Goal: Find specific page/section: Find specific page/section

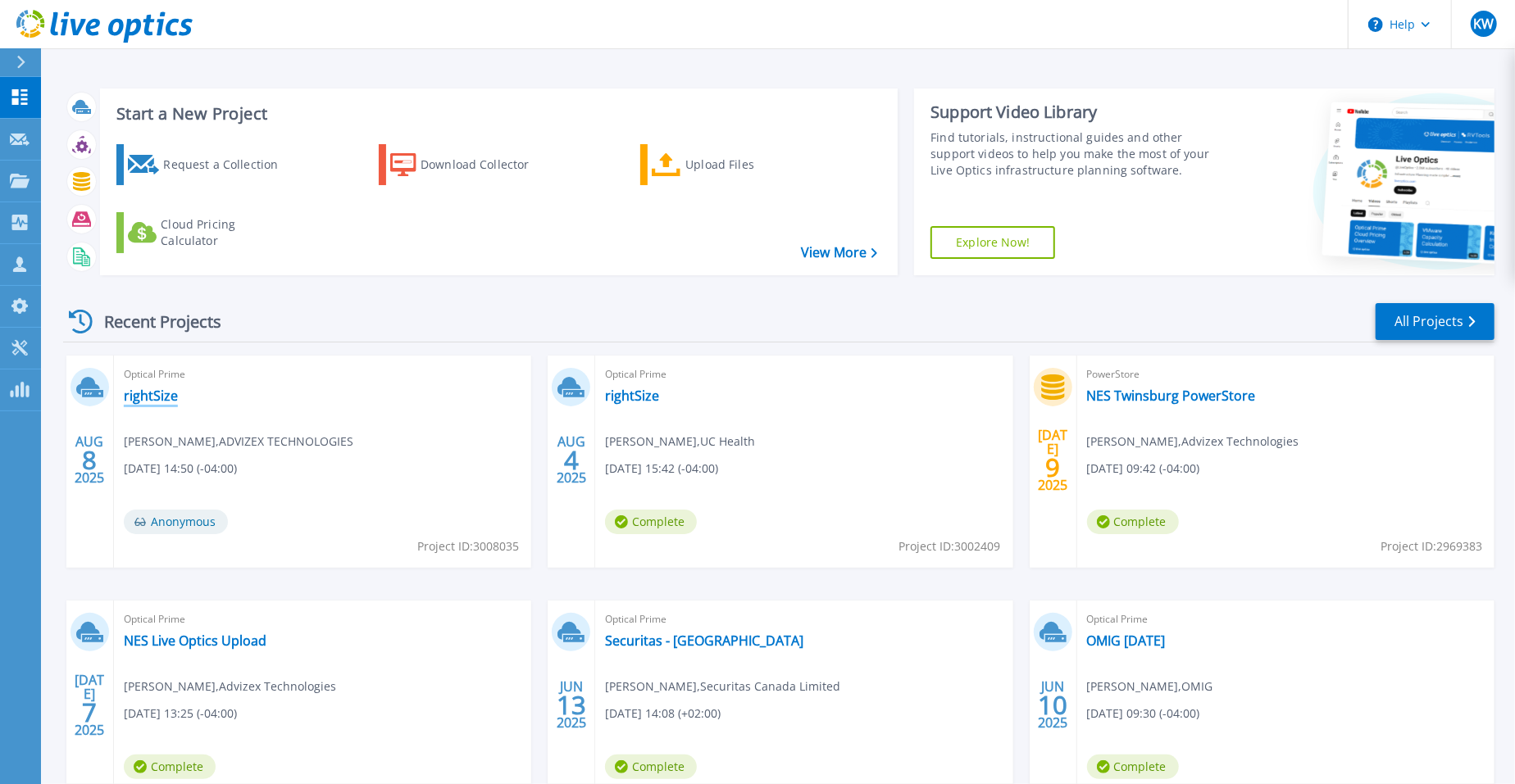
click at [141, 393] on link "rightSize" at bounding box center [150, 396] width 54 height 17
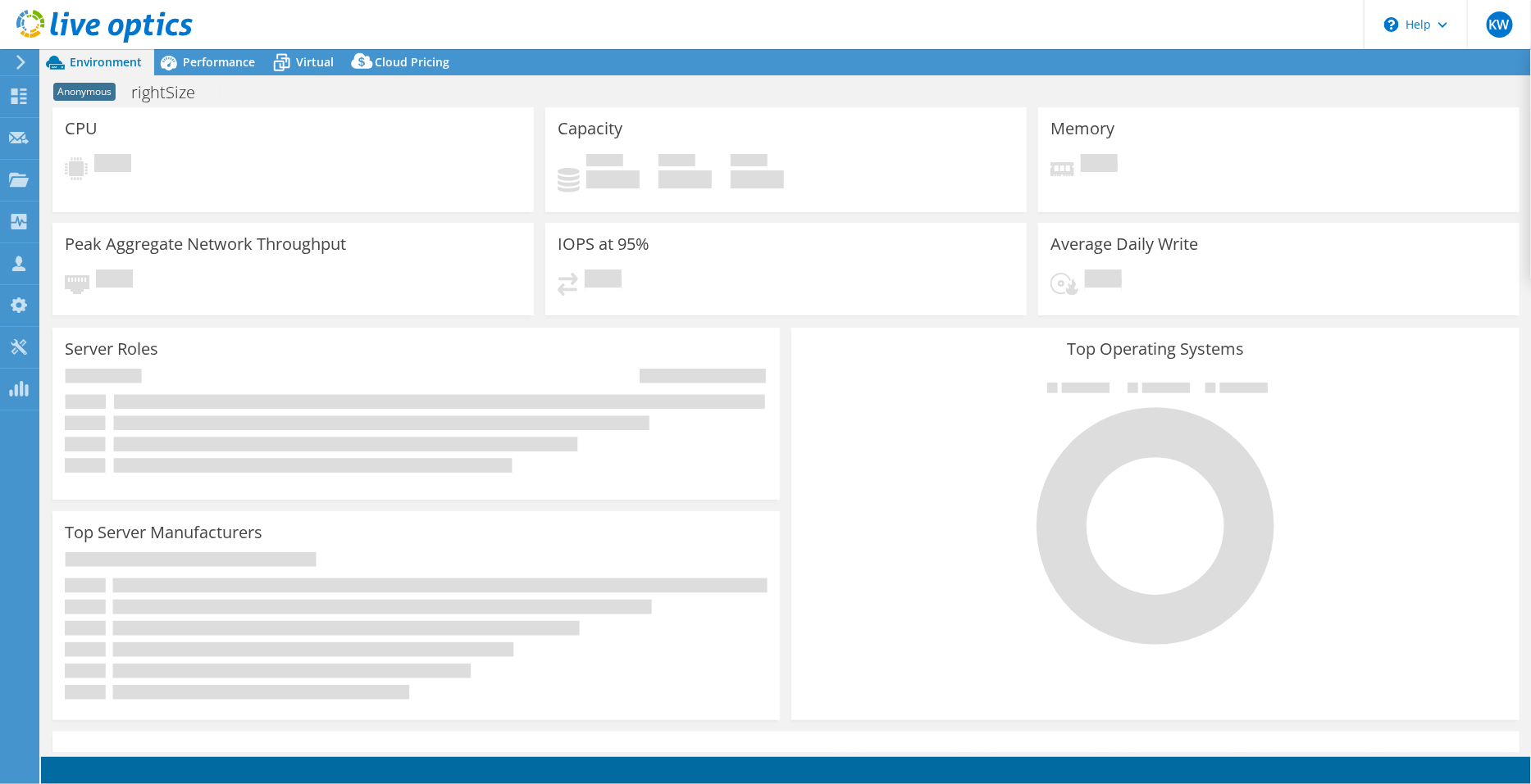
select select "USD"
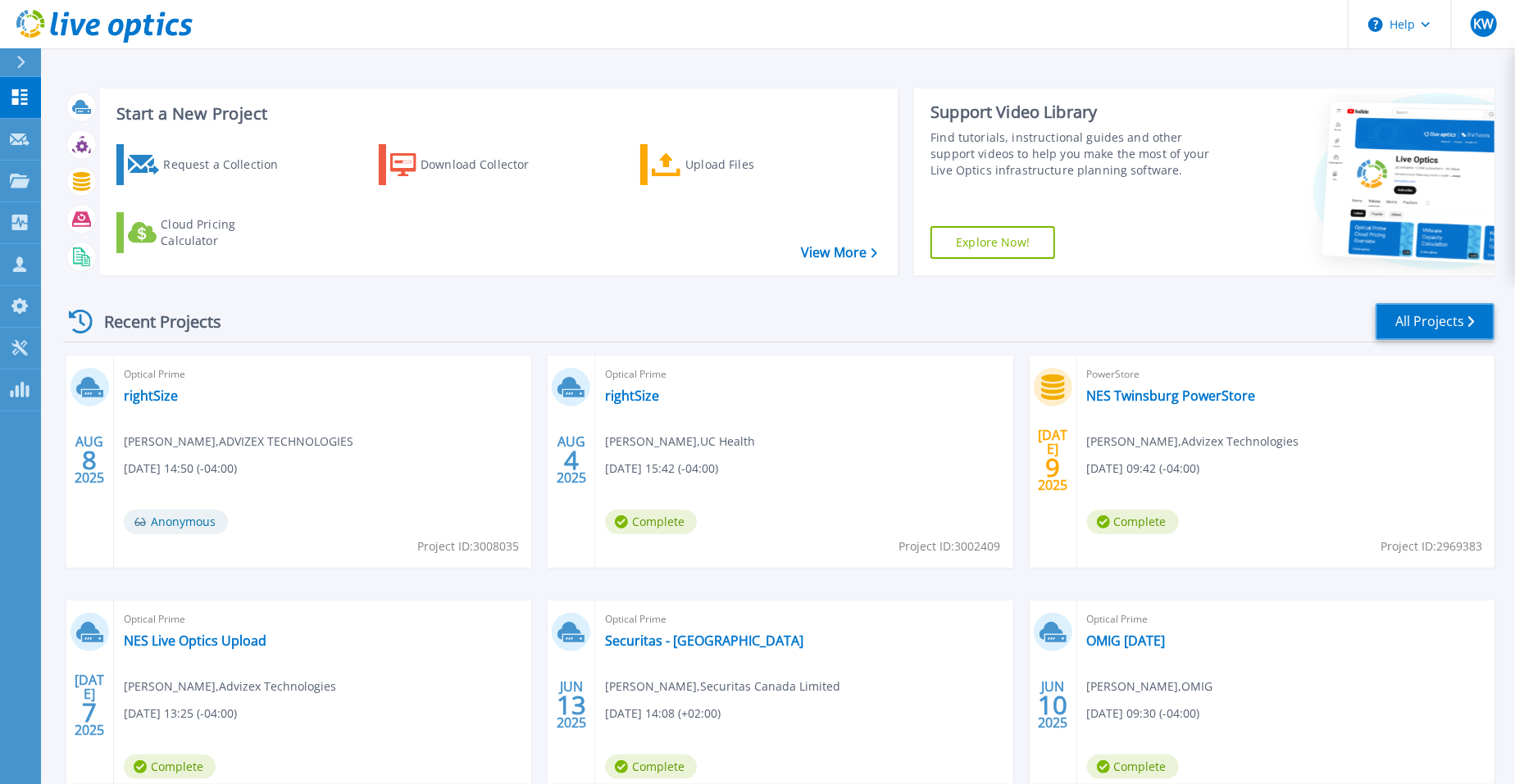
click at [1462, 310] on link "All Projects" at bounding box center [1435, 322] width 119 height 37
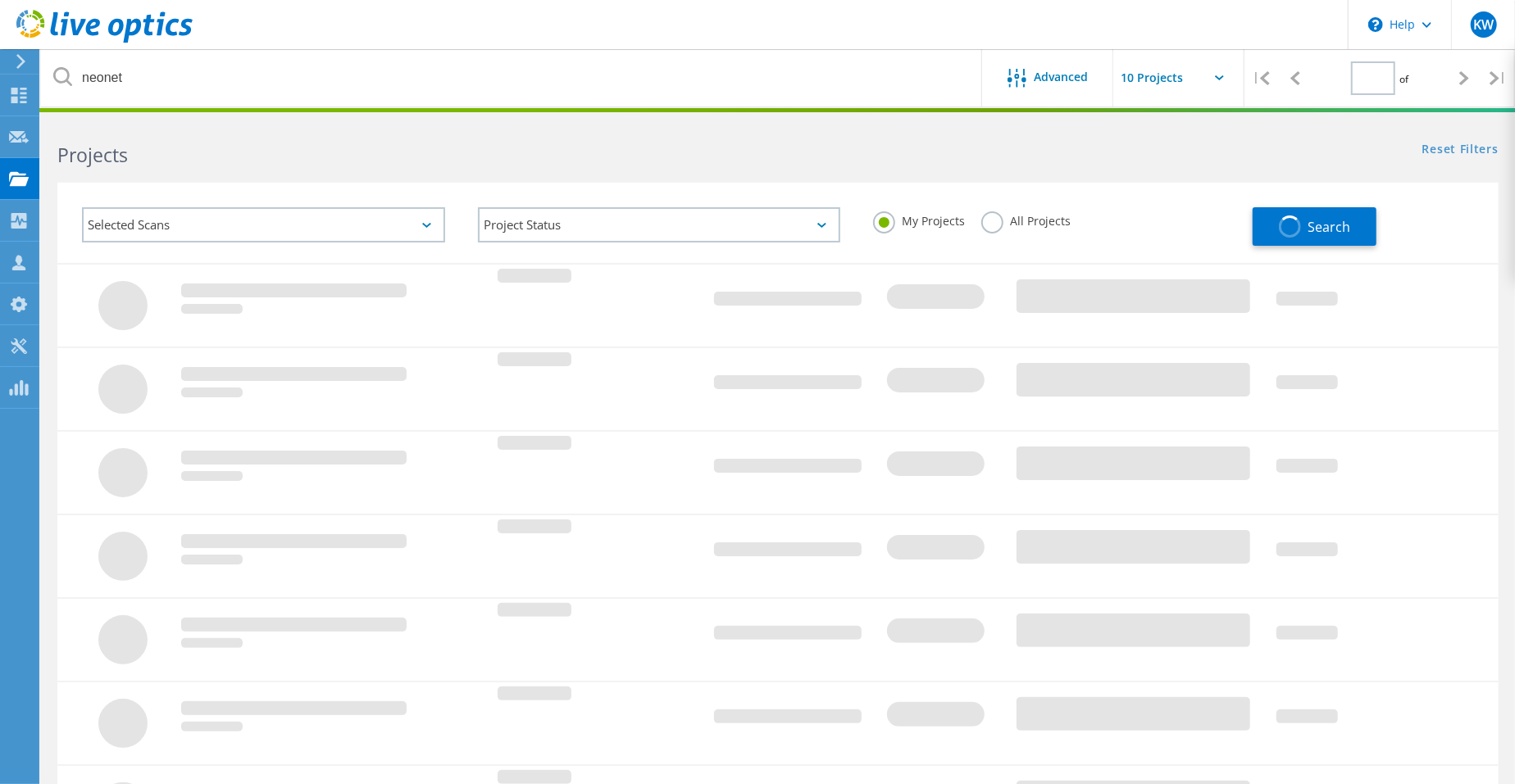
type input "1"
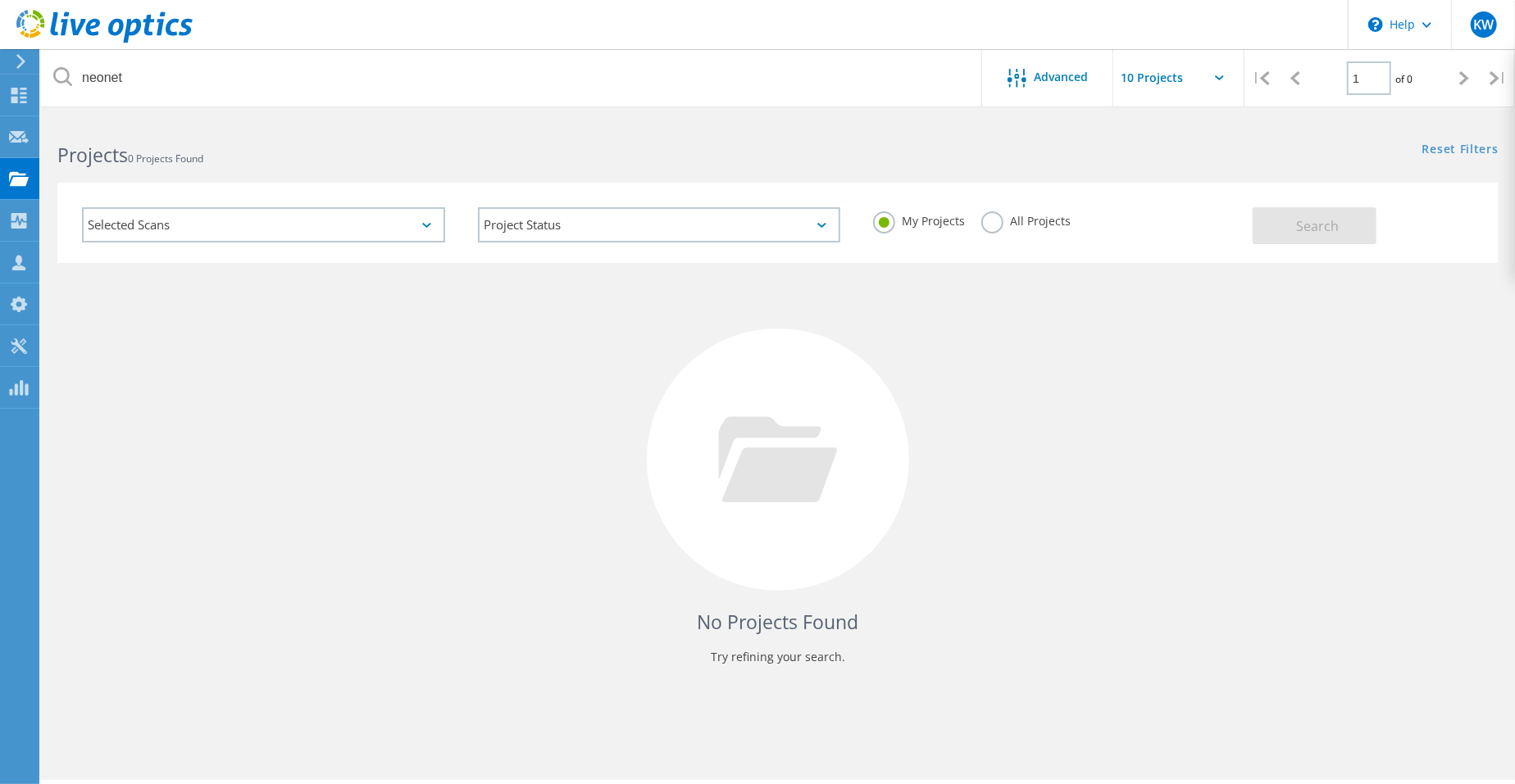
click at [990, 224] on label "All Projects" at bounding box center [1026, 218] width 89 height 16
click at [0, 0] on input "All Projects" at bounding box center [0, 0] width 0 height 0
click at [1348, 214] on button "Search" at bounding box center [1314, 226] width 123 height 37
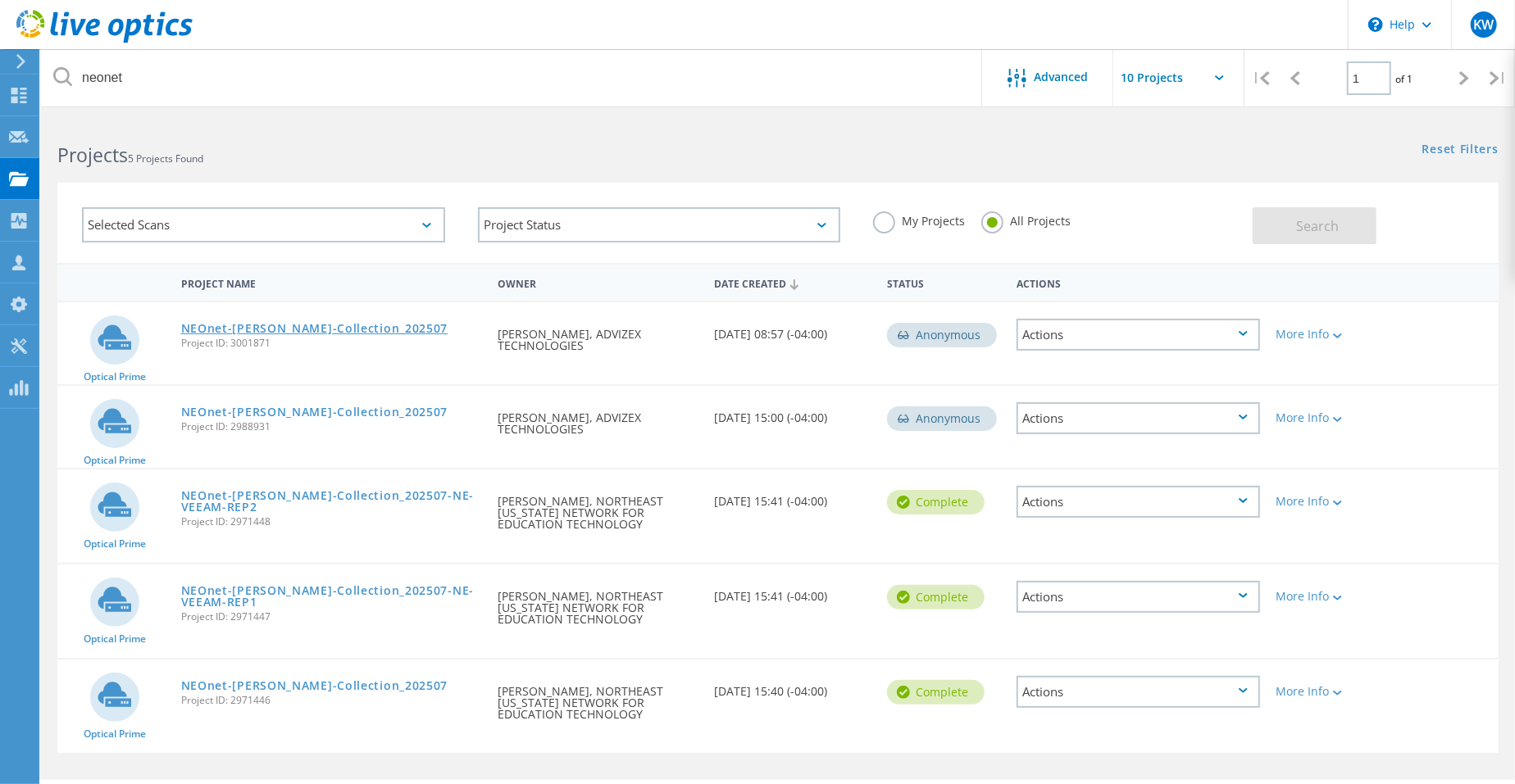
click at [313, 331] on link "NEOnet-Tracy-Collection_202507" at bounding box center [315, 328] width 267 height 11
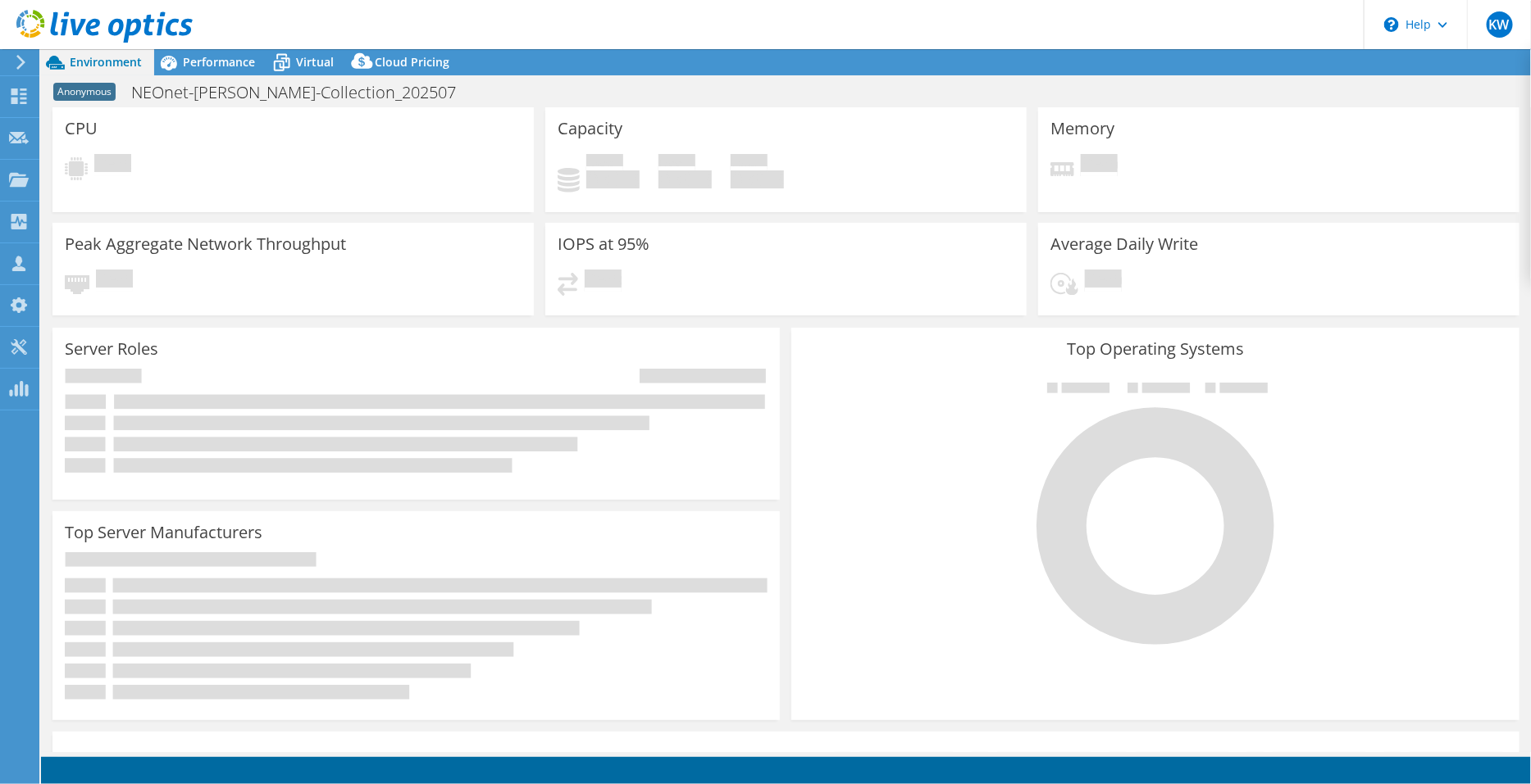
select select "USD"
